Goal: Obtain resource: Obtain resource

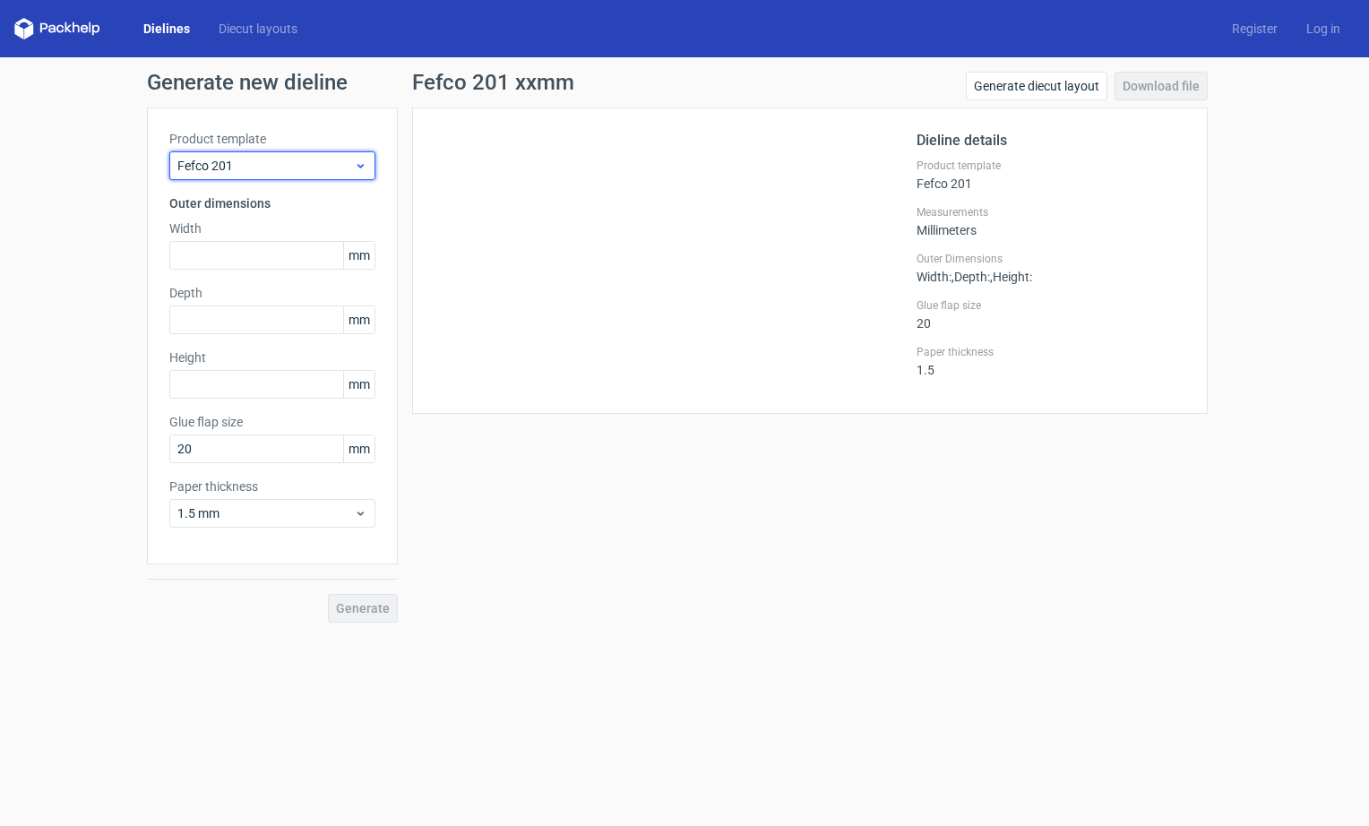
click at [362, 165] on use at bounding box center [361, 166] width 6 height 4
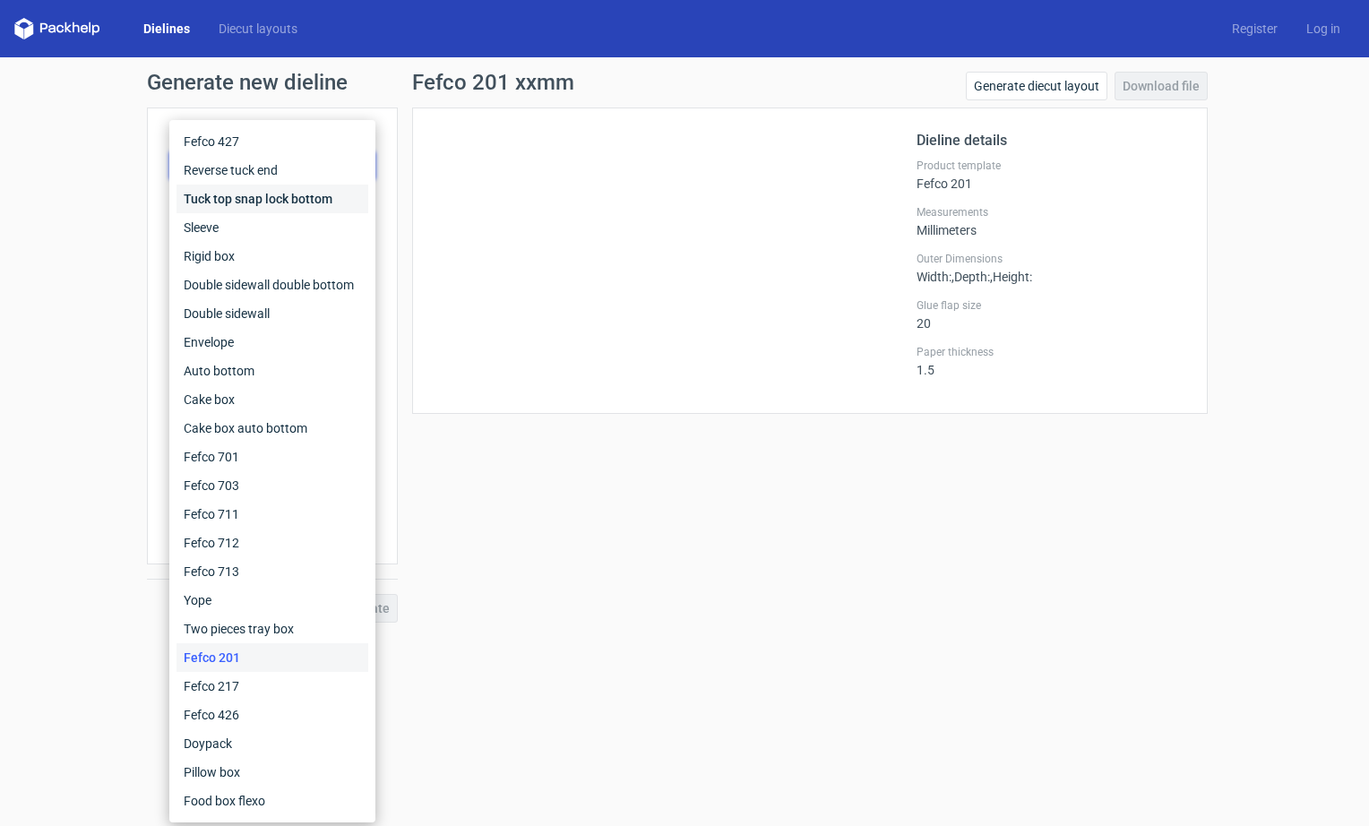
click at [278, 203] on div "Tuck top snap lock bottom" at bounding box center [273, 199] width 192 height 29
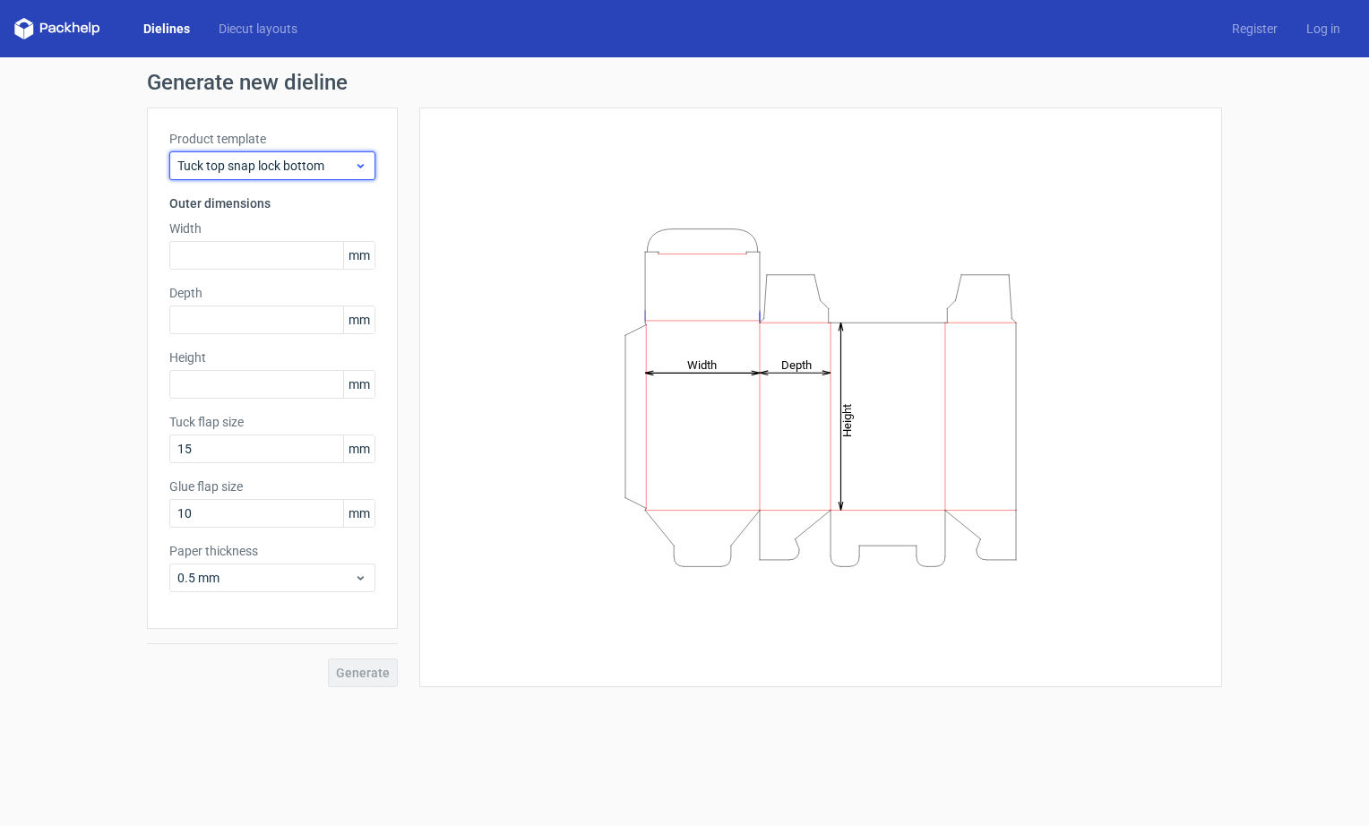
click at [362, 160] on icon at bounding box center [360, 166] width 13 height 14
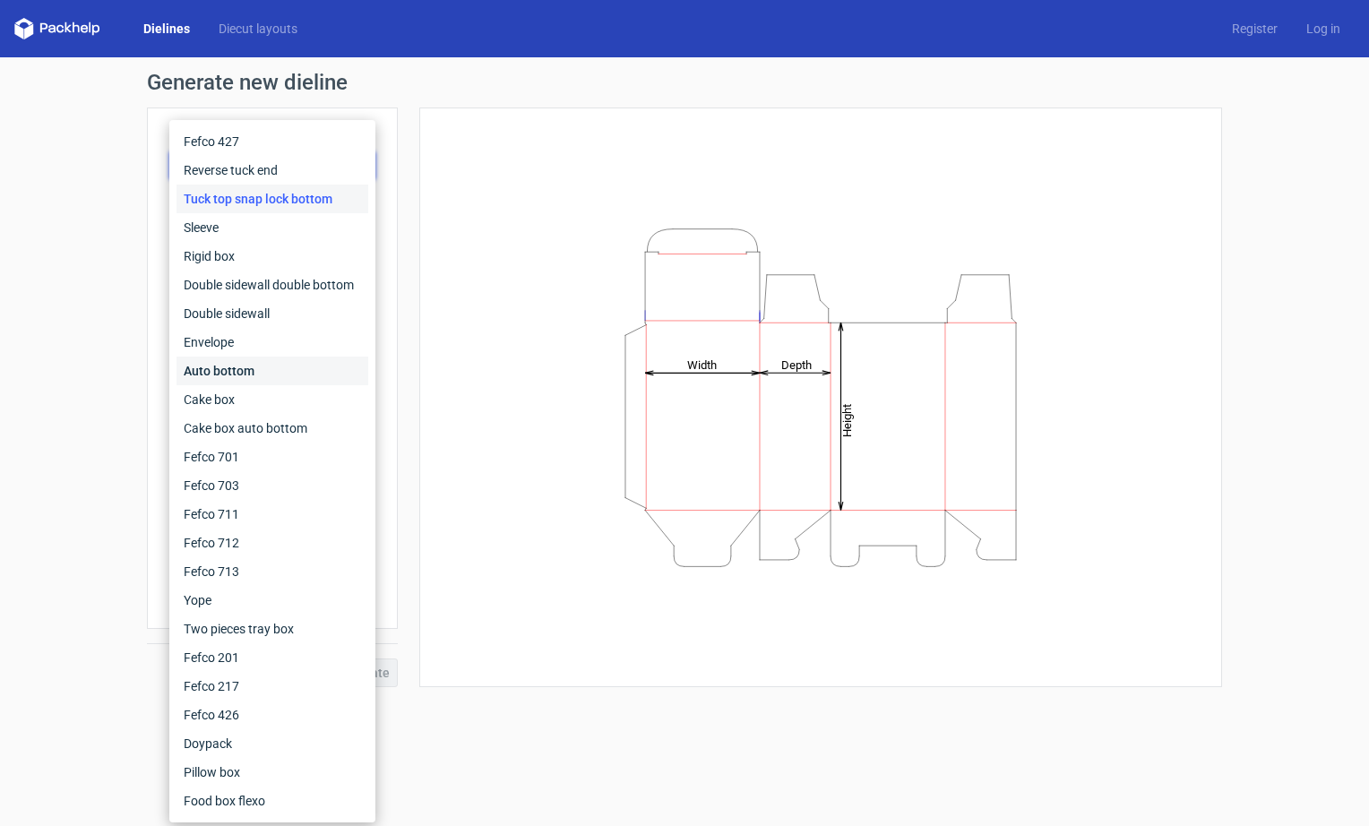
click at [282, 369] on div "Auto bottom" at bounding box center [273, 371] width 192 height 29
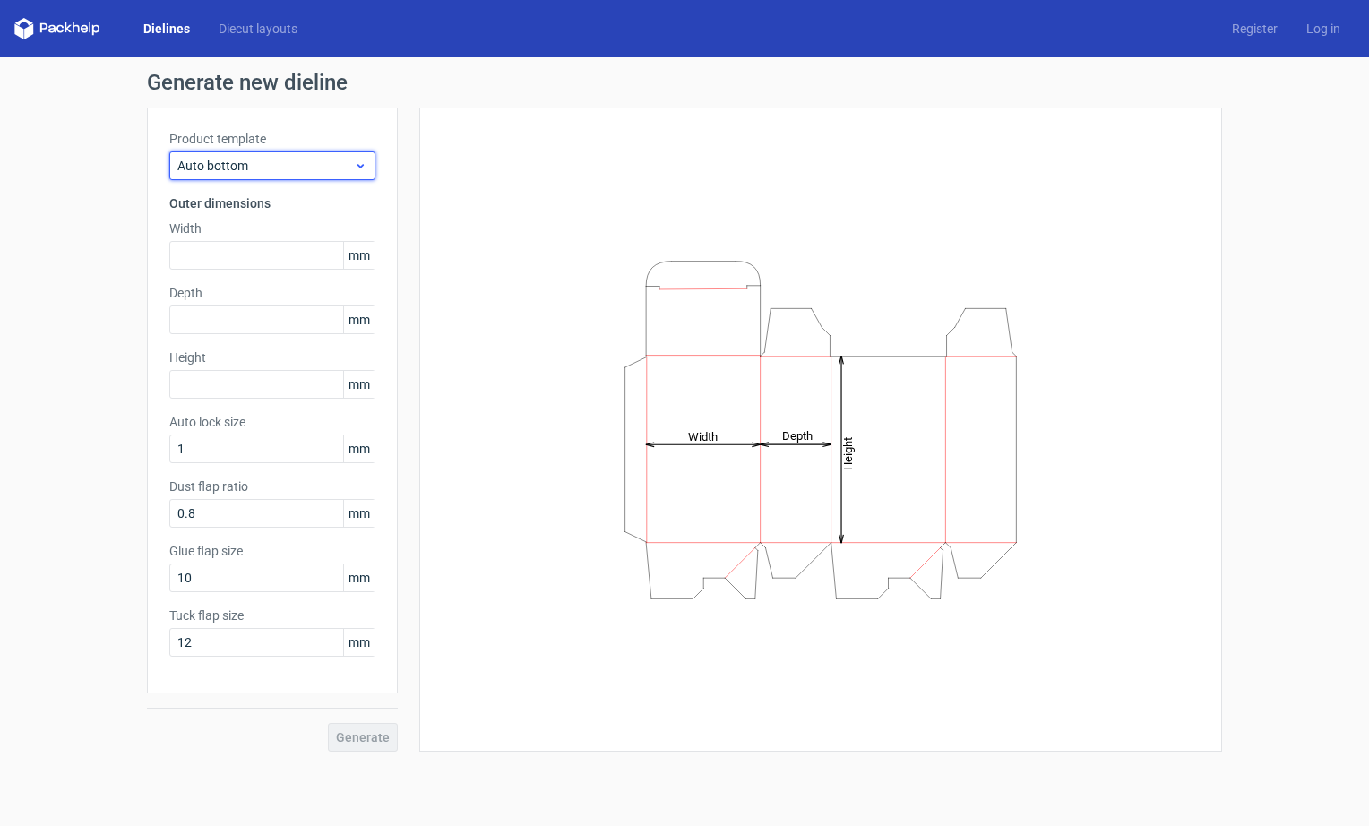
click at [367, 160] on div "Auto bottom" at bounding box center [272, 165] width 206 height 29
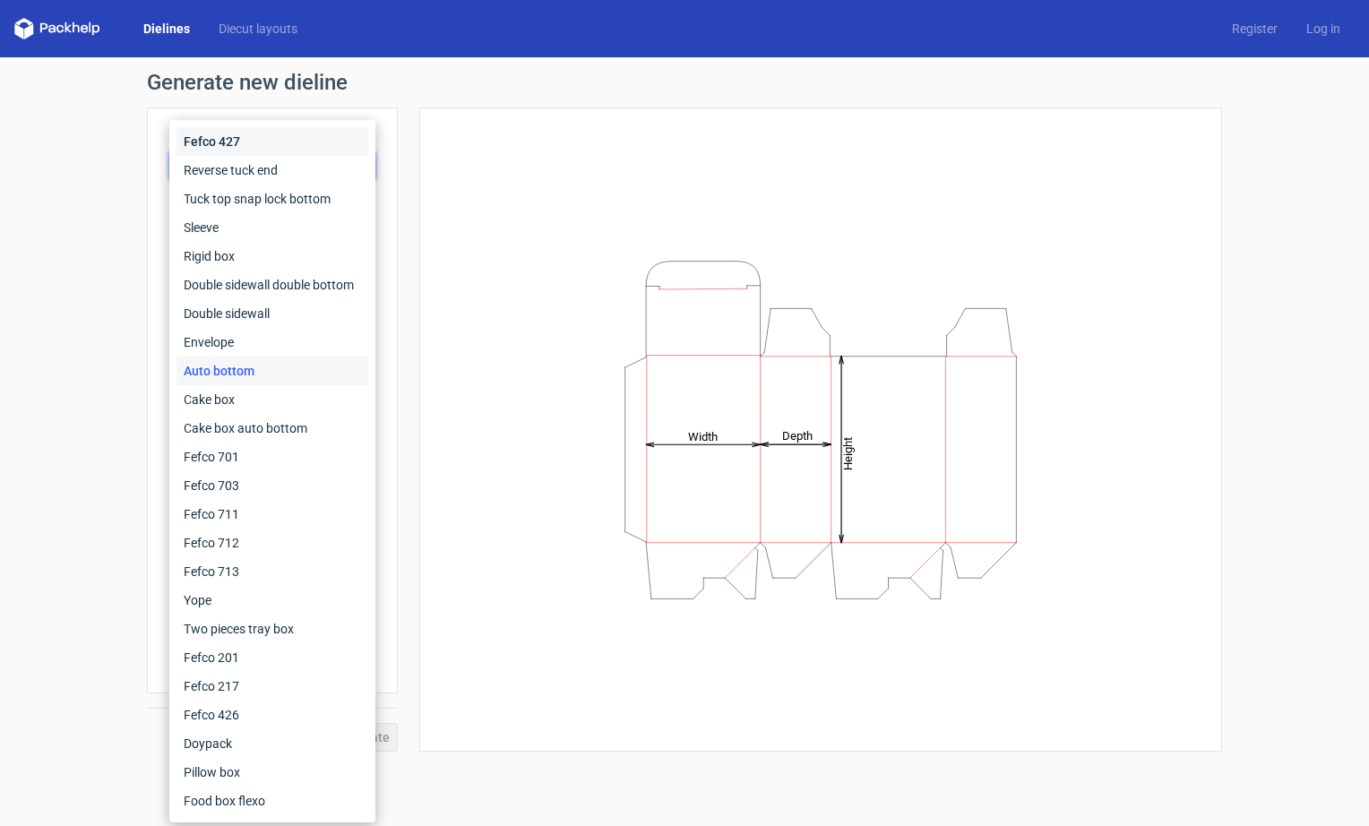
click at [277, 139] on div "Fefco 427" at bounding box center [273, 141] width 192 height 29
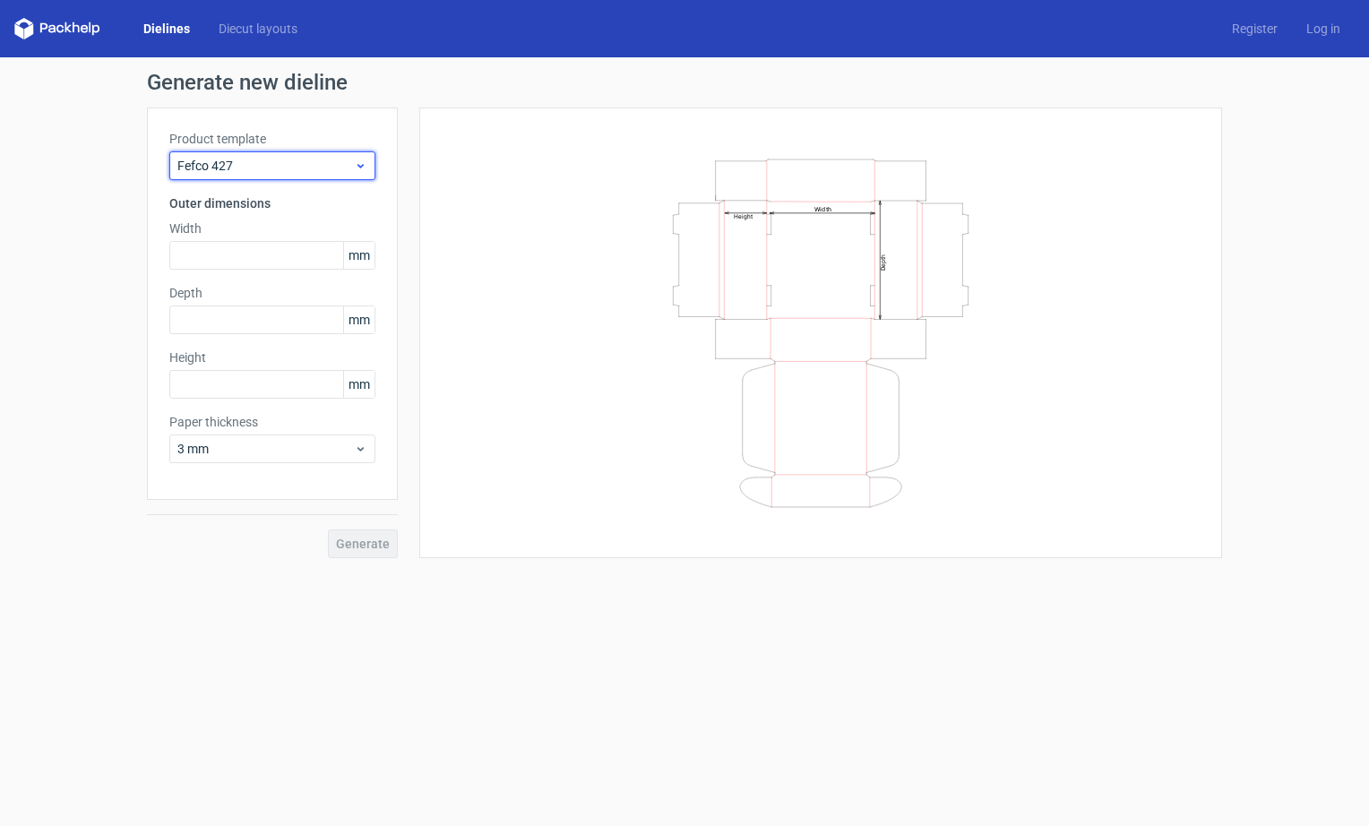
click at [358, 163] on icon at bounding box center [360, 166] width 13 height 14
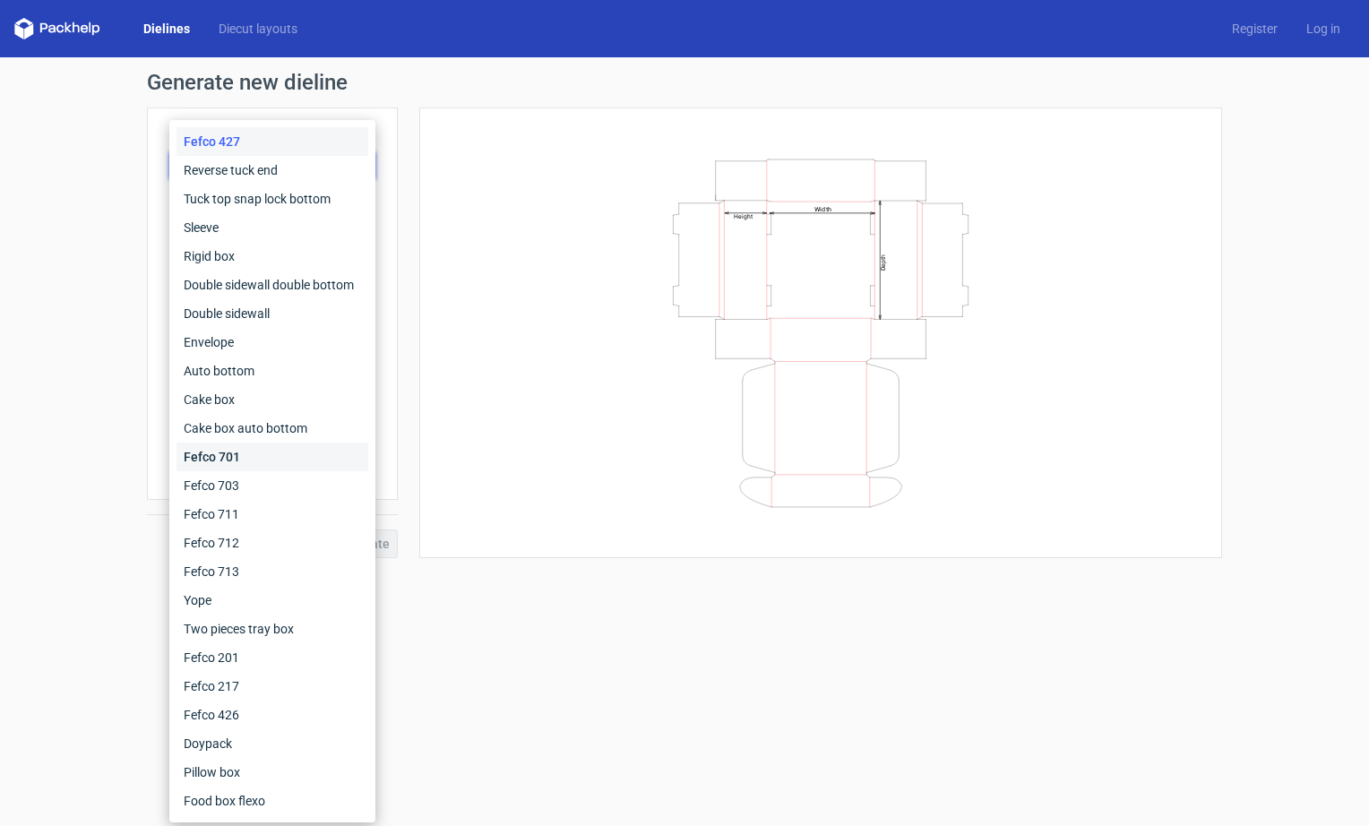
click at [224, 457] on div "Fefco 701" at bounding box center [273, 457] width 192 height 29
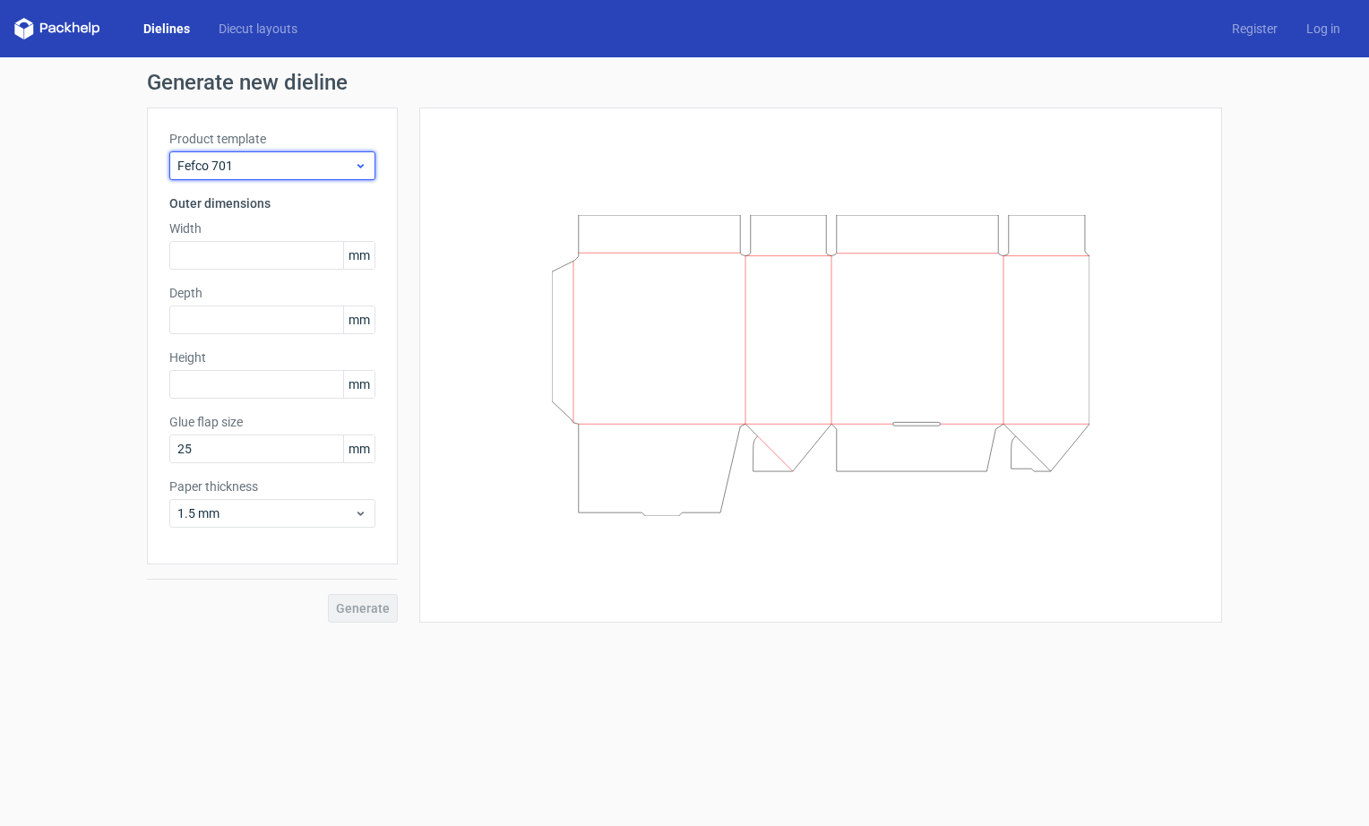
click at [360, 164] on icon at bounding box center [360, 166] width 13 height 14
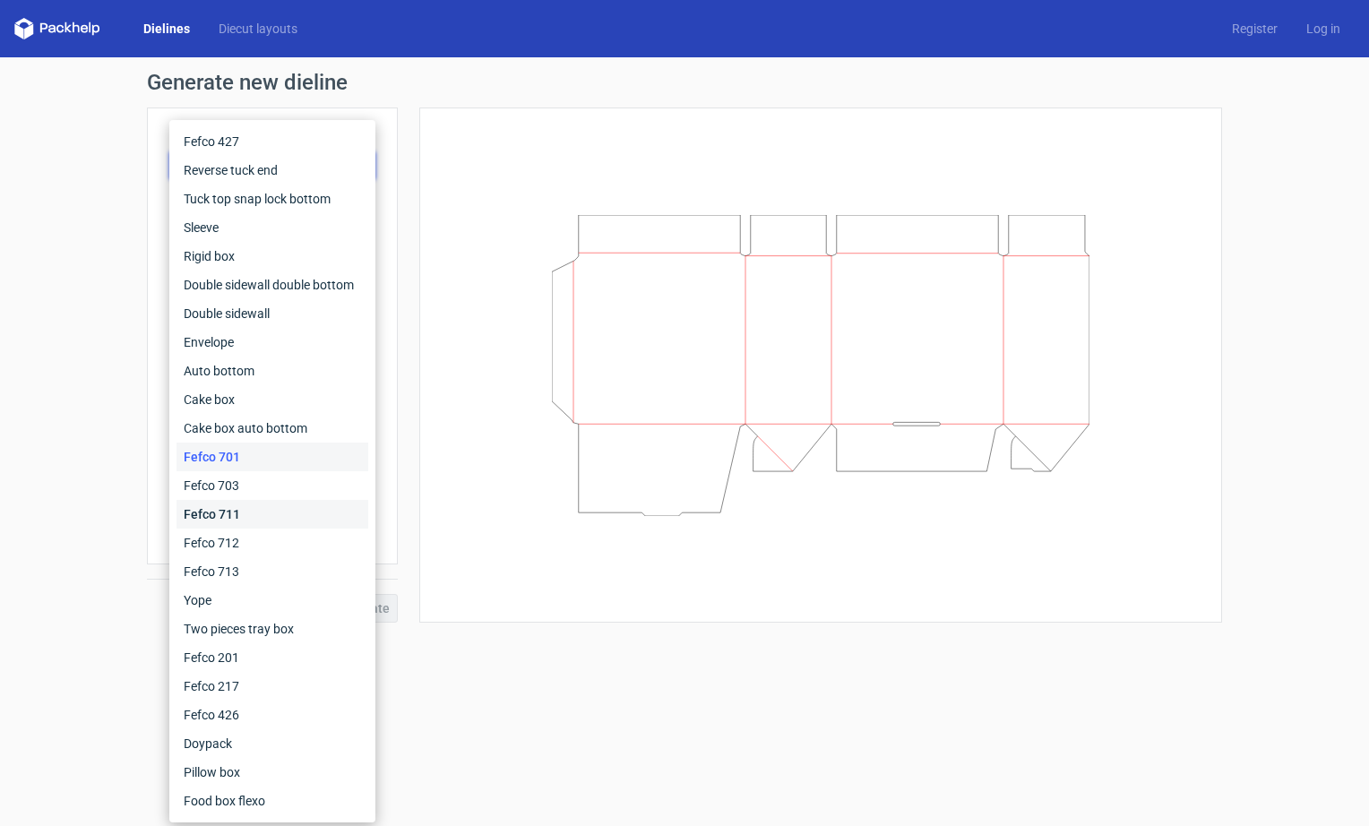
click at [246, 513] on div "Fefco 711" at bounding box center [273, 514] width 192 height 29
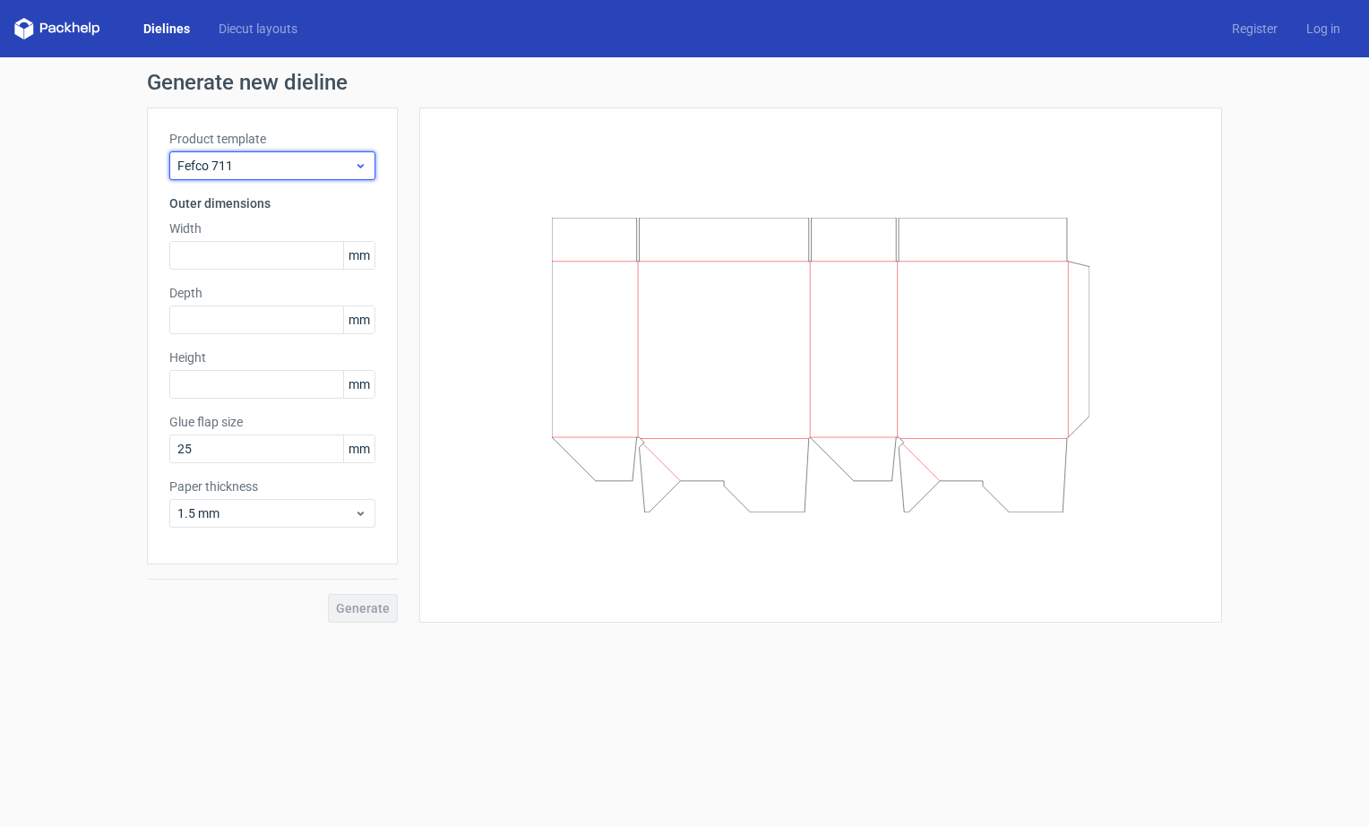
click at [367, 162] on icon at bounding box center [360, 166] width 13 height 14
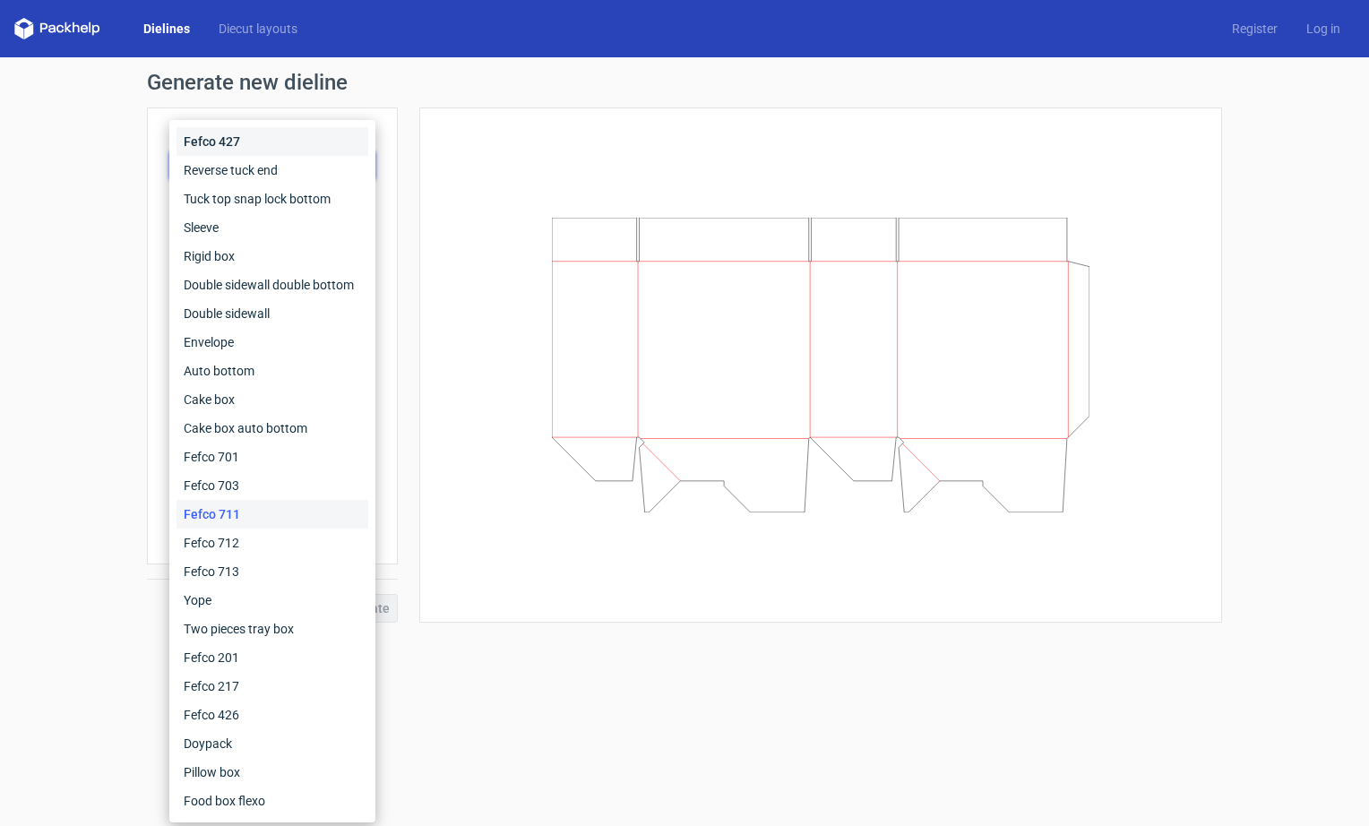
click at [331, 151] on div "Fefco 427" at bounding box center [273, 141] width 192 height 29
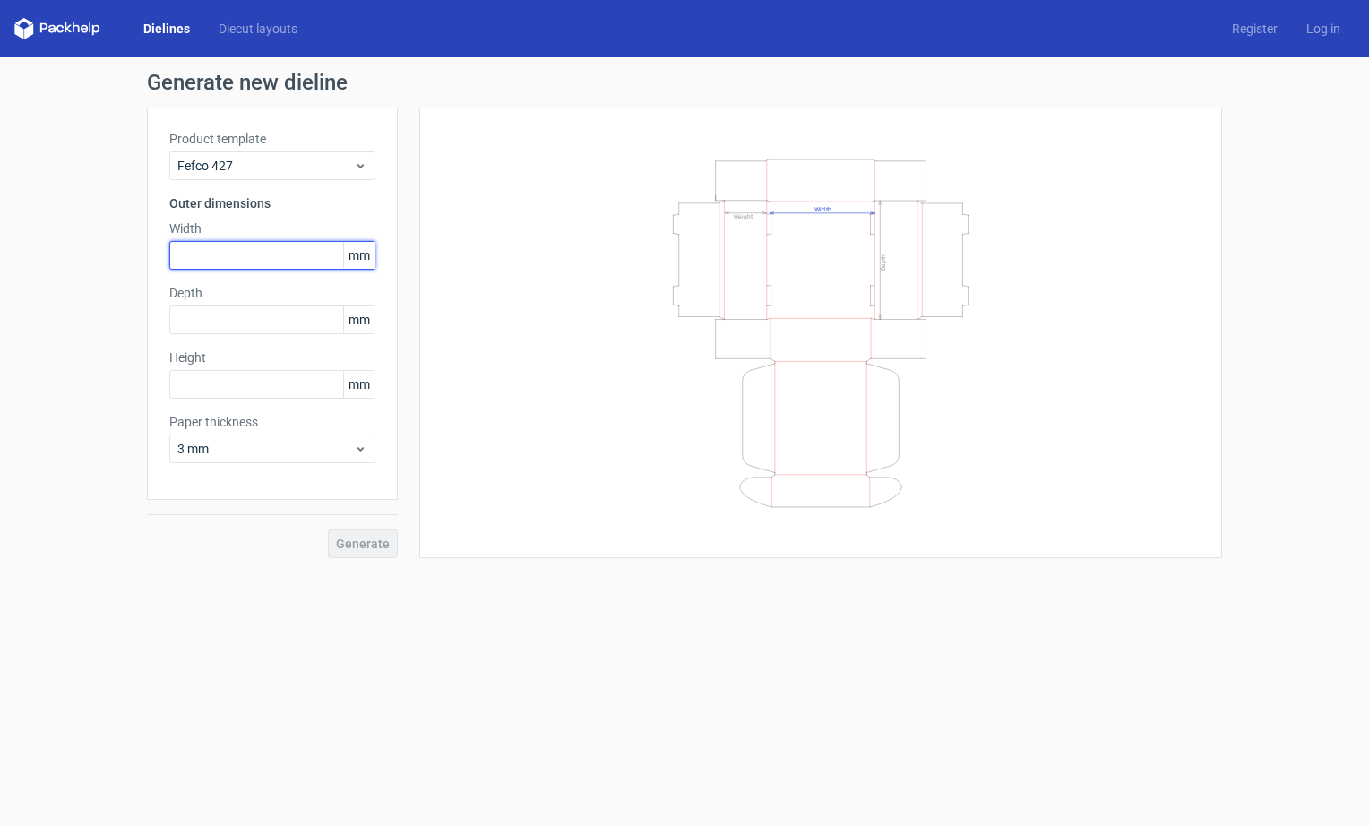
click at [259, 251] on input "text" at bounding box center [272, 255] width 206 height 29
type input "140"
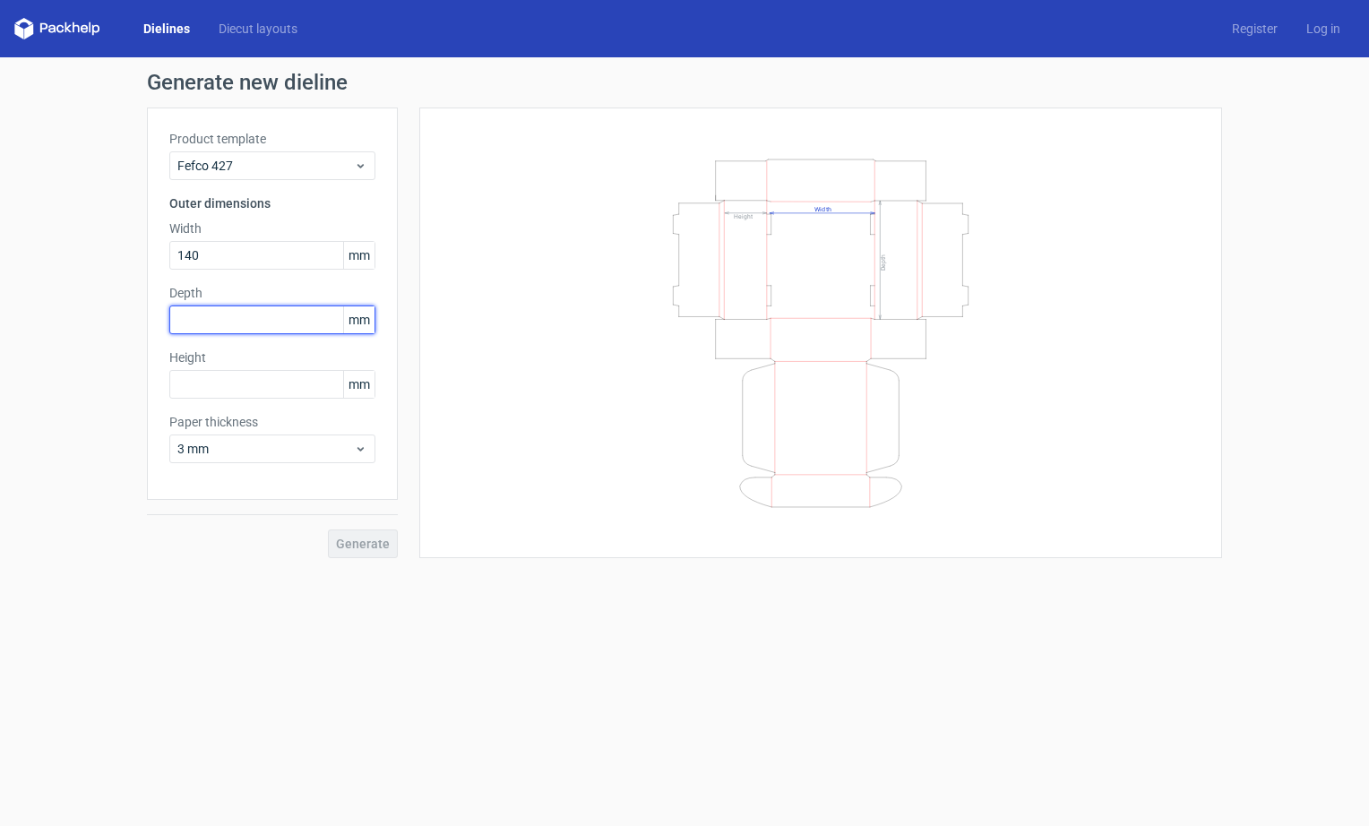
click at [229, 321] on input "text" at bounding box center [272, 320] width 206 height 29
type input "90"
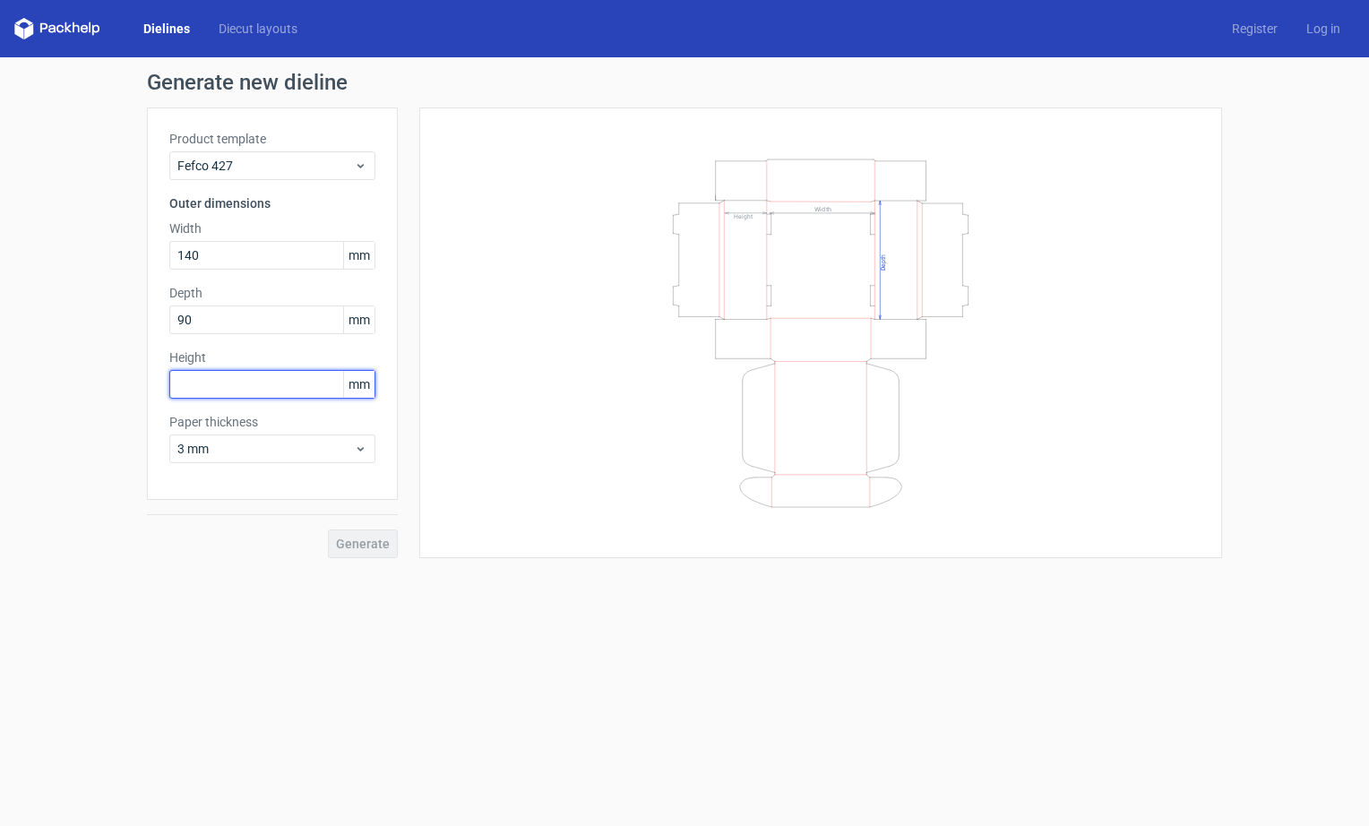
click at [235, 393] on input "text" at bounding box center [272, 384] width 206 height 29
type input "40"
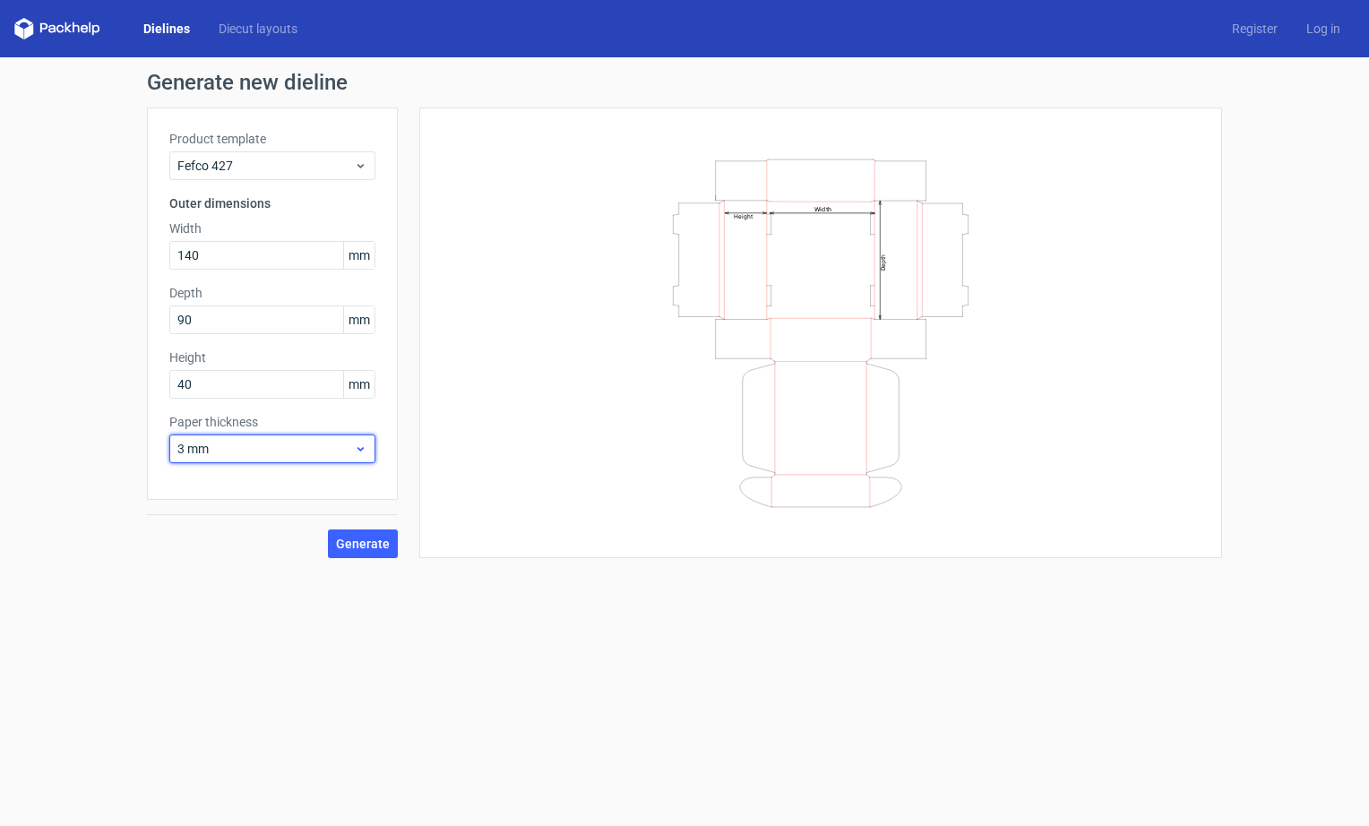
click at [220, 453] on span "3 mm" at bounding box center [265, 449] width 177 height 18
click at [229, 569] on div "1.5 mm" at bounding box center [273, 574] width 192 height 29
click at [360, 542] on span "Generate" at bounding box center [363, 544] width 54 height 13
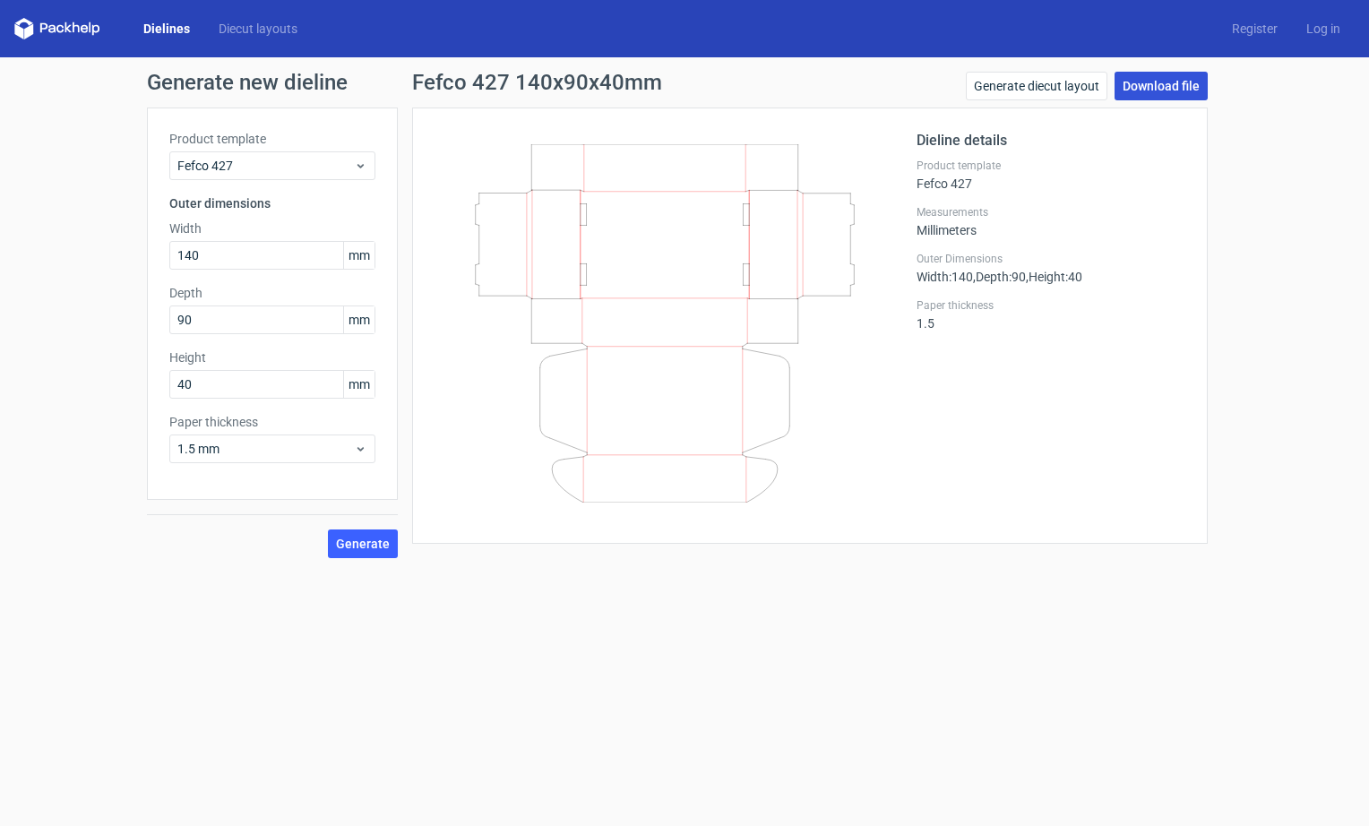
click at [1175, 84] on link "Download file" at bounding box center [1161, 86] width 93 height 29
click at [257, 208] on h3 "Outer dimensions" at bounding box center [272, 203] width 206 height 18
click at [229, 203] on h3 "Outer dimensions" at bounding box center [272, 203] width 206 height 18
click at [256, 261] on input "140" at bounding box center [272, 255] width 206 height 29
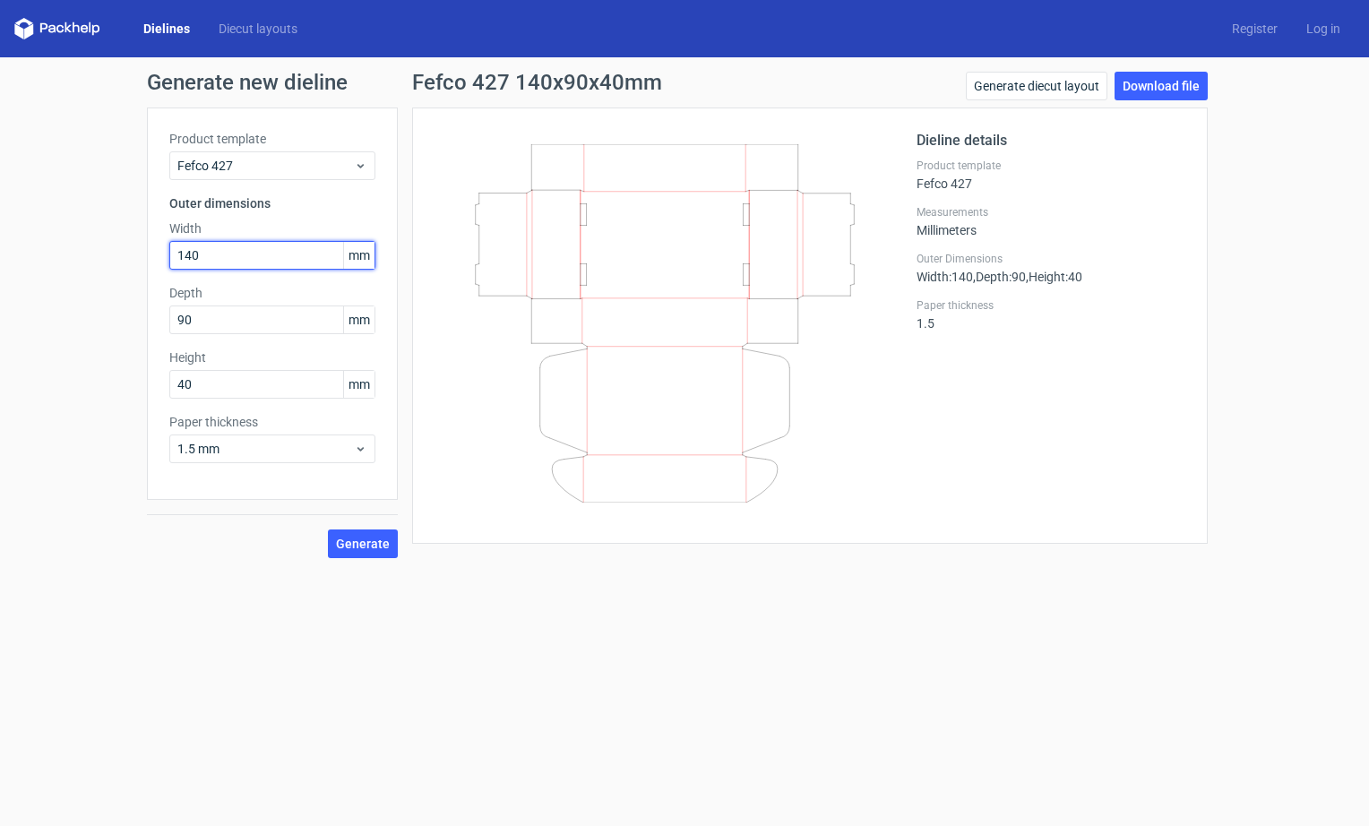
click at [256, 261] on input "140" at bounding box center [272, 255] width 206 height 29
type input "144"
click at [1313, 264] on div "Generate new dieline Product template Fefco 427 Outer dimensions Width 144 mm D…" at bounding box center [684, 314] width 1369 height 515
click at [240, 28] on link "Diecut layouts" at bounding box center [258, 29] width 108 height 18
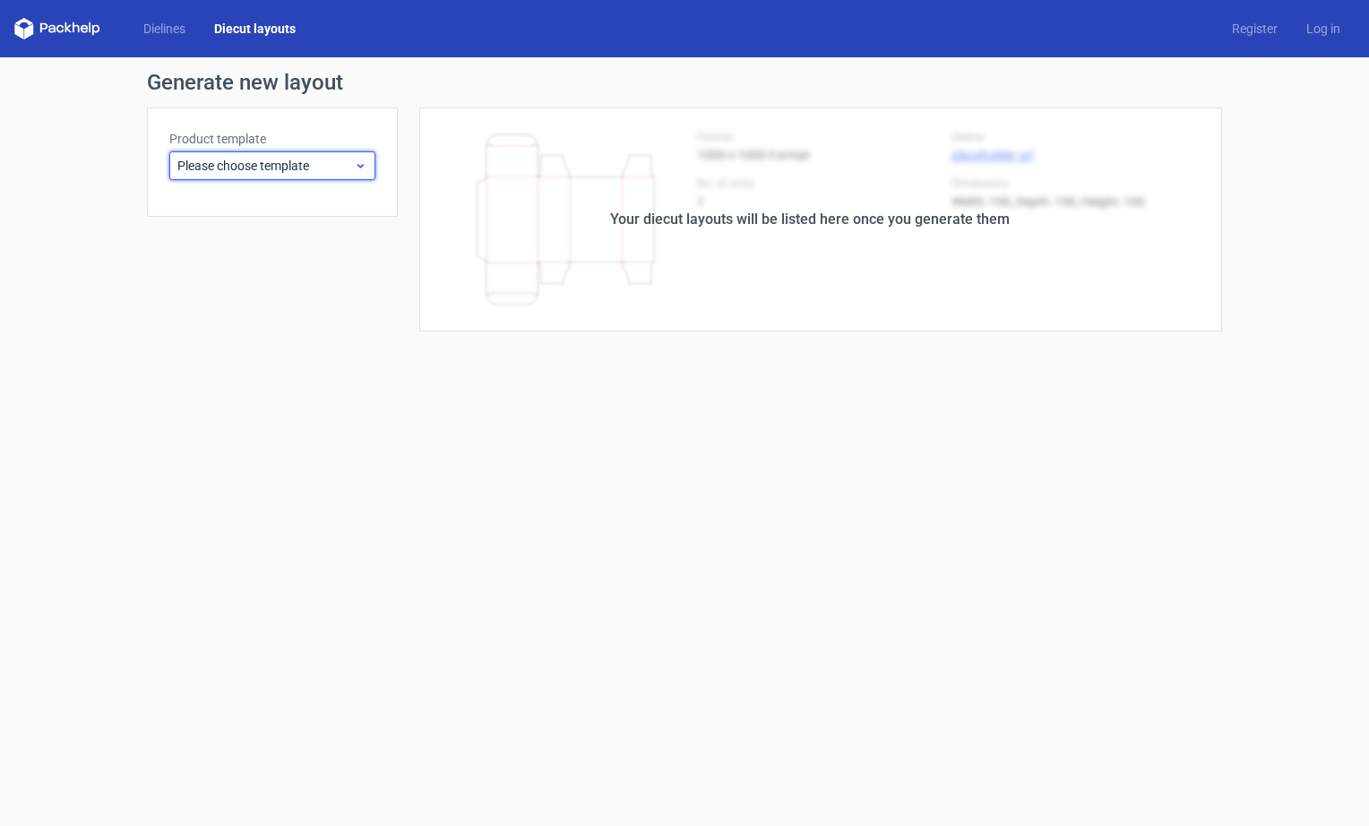
click at [361, 173] on div "Please choose template" at bounding box center [272, 165] width 206 height 29
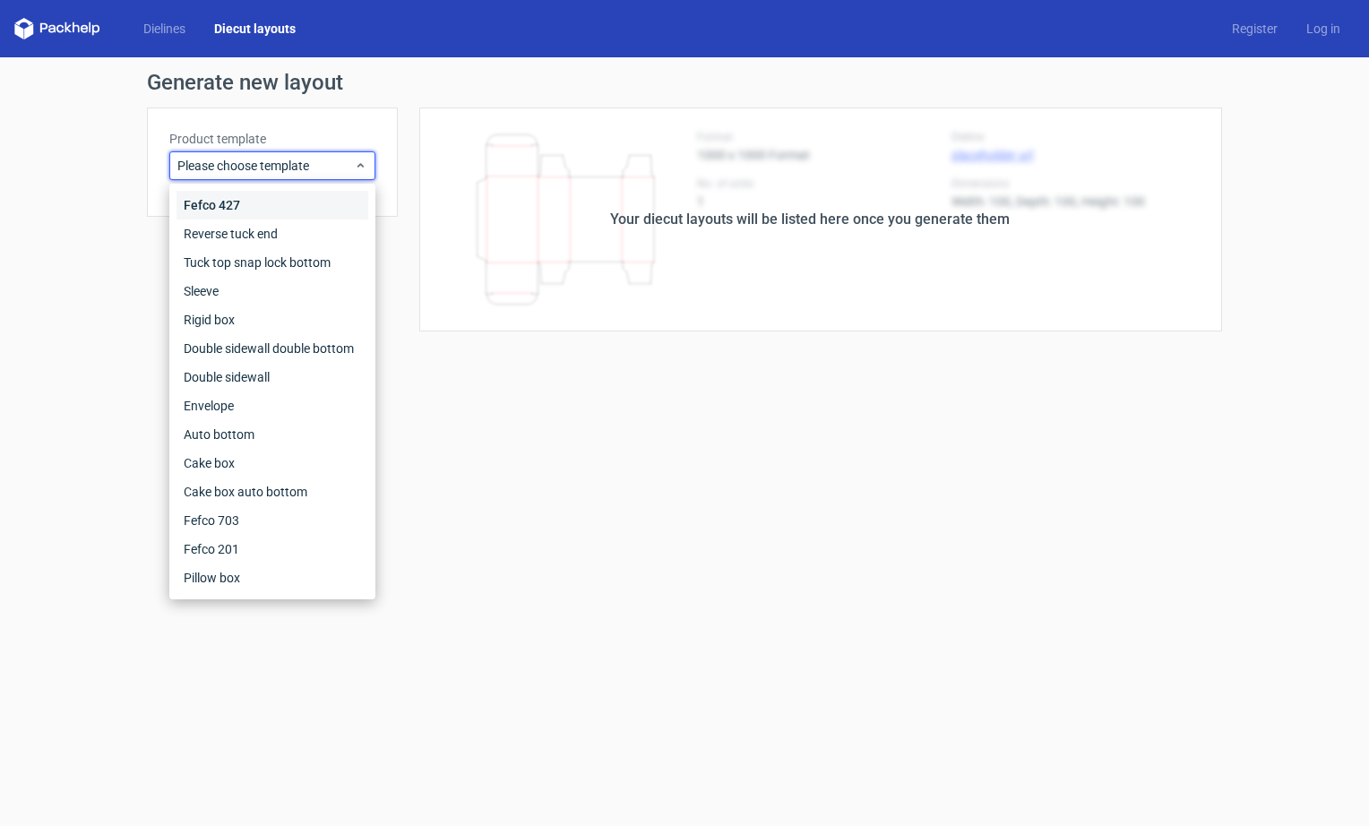
click at [312, 207] on div "Fefco 427" at bounding box center [273, 205] width 192 height 29
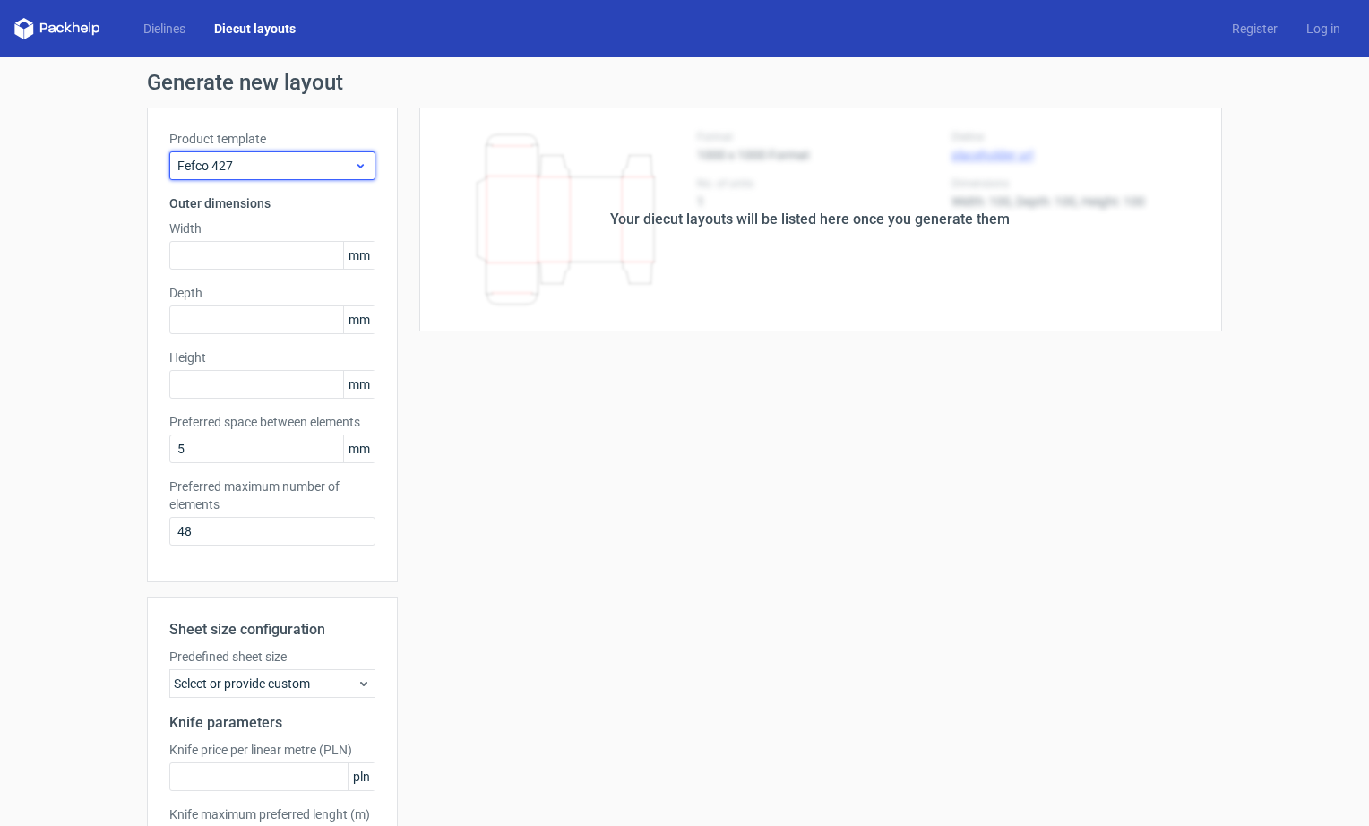
click at [359, 166] on use at bounding box center [361, 166] width 6 height 4
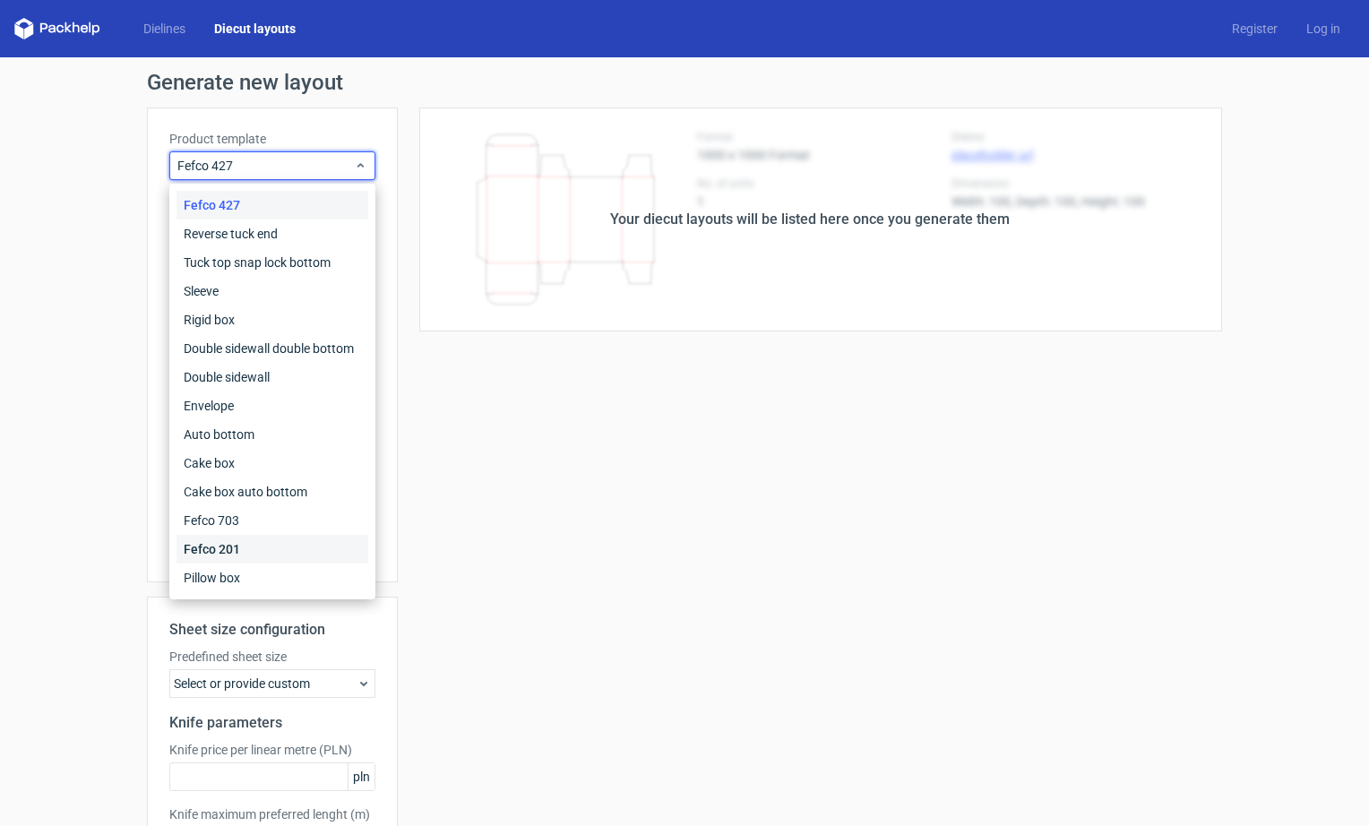
click at [299, 552] on div "Fefco 201" at bounding box center [273, 549] width 192 height 29
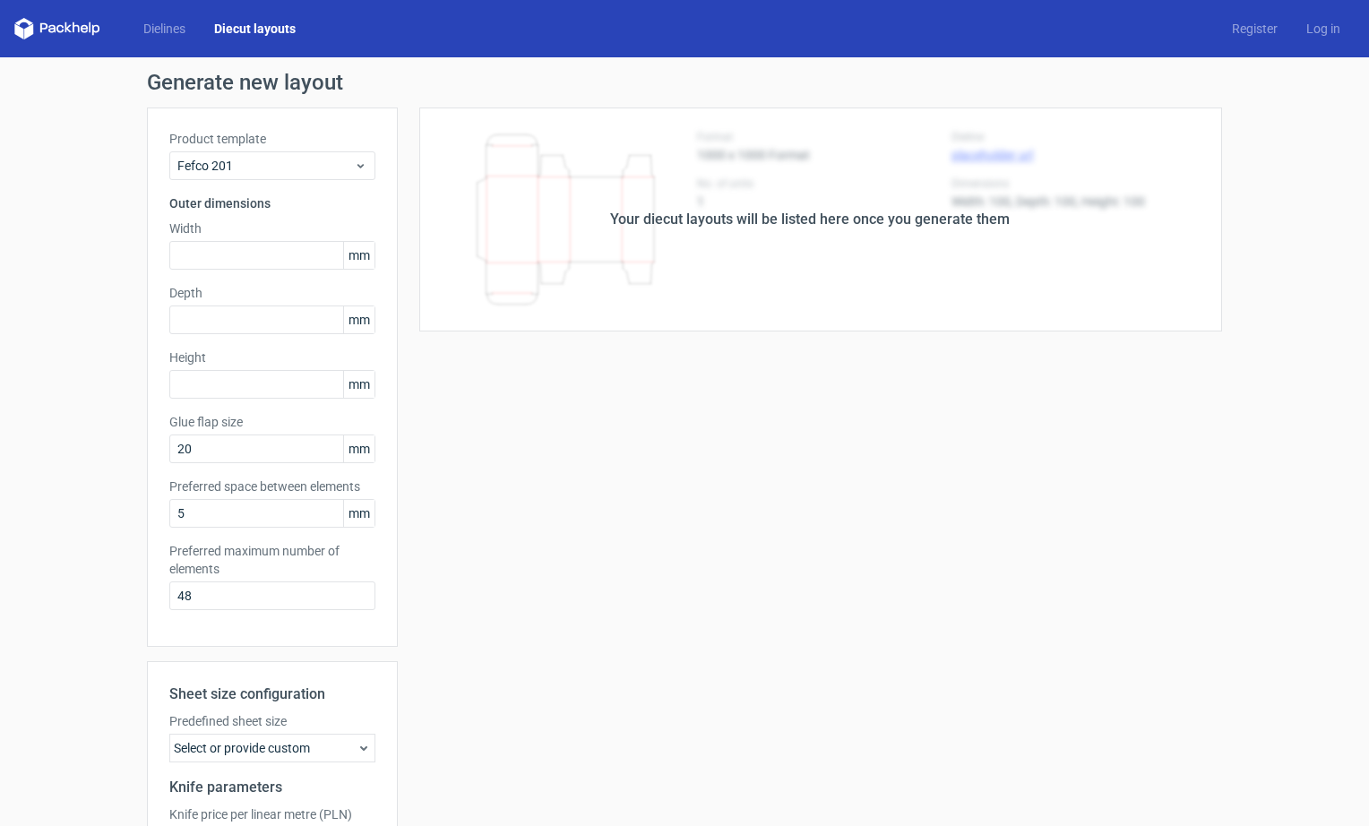
click at [810, 430] on div "Your diecut layouts will be listed here once you generate them Height Depth Wid…" at bounding box center [810, 562] width 824 height 908
